Goal: Information Seeking & Learning: Learn about a topic

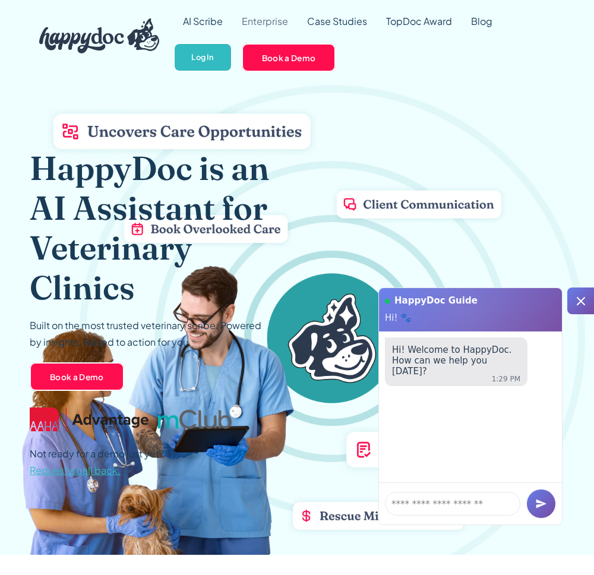
click at [278, 26] on link "Enterprise" at bounding box center [264, 21] width 65 height 43
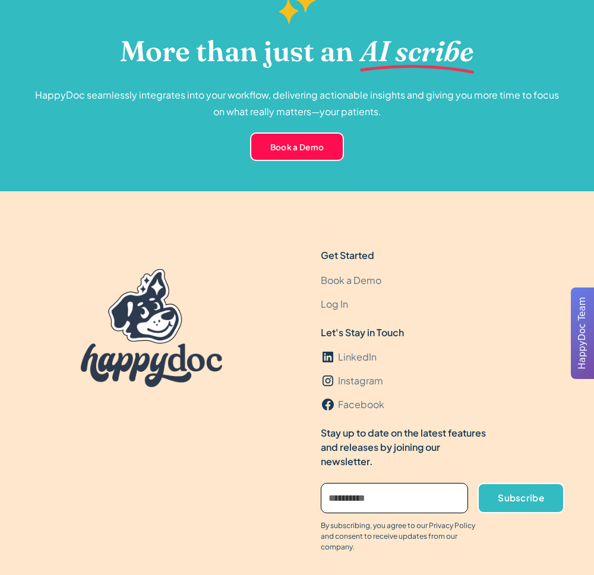
scroll to position [3760, 0]
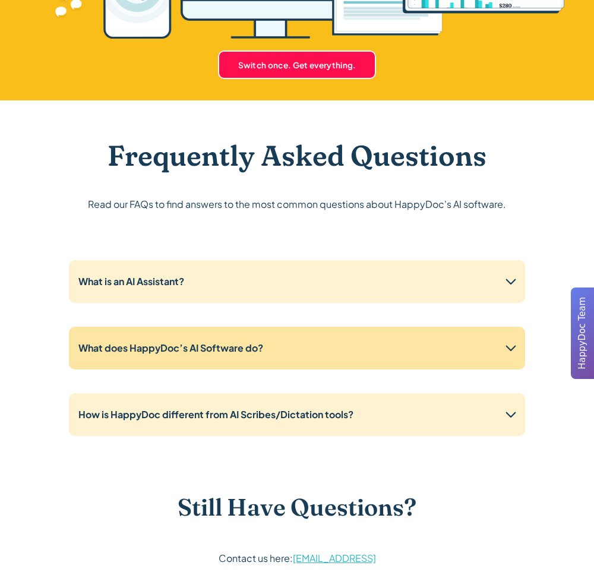
click at [138, 327] on div "What does HappyDoc’s AI Software do?" at bounding box center [297, 348] width 456 height 43
